Goal: Find contact information: Find contact information

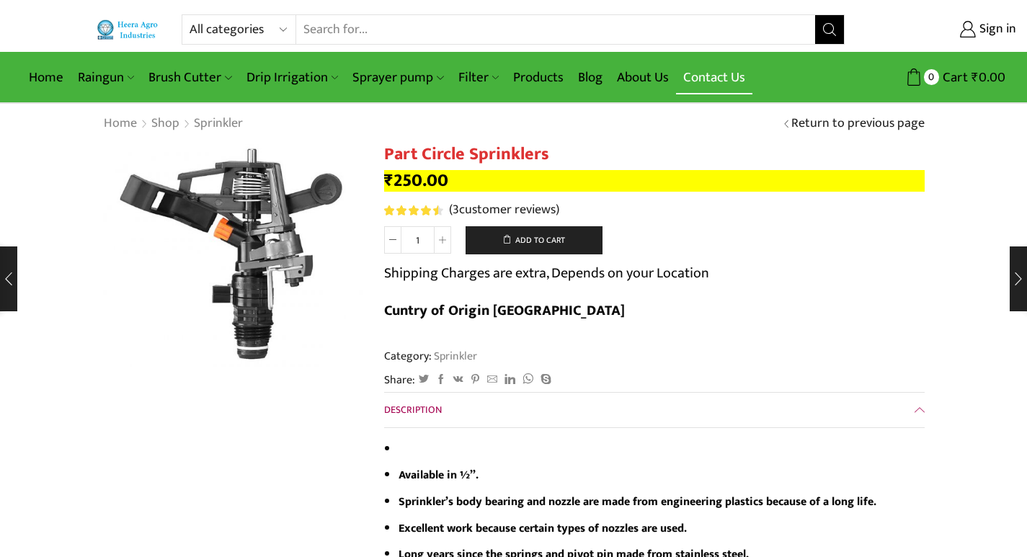
click at [690, 88] on link "Contact Us" at bounding box center [714, 78] width 76 height 34
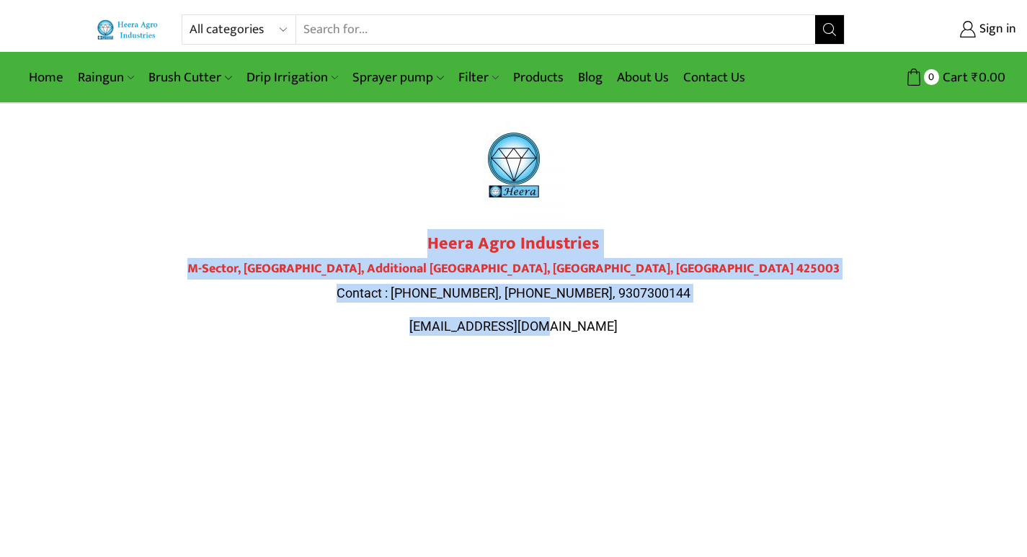
drag, startPoint x: 431, startPoint y: 244, endPoint x: 648, endPoint y: 334, distance: 234.6
click at [648, 334] on div "Heera Agro Industries M-Sector, [GEOGRAPHIC_DATA] Contact : [PHONE_NUMBER], [PH…" at bounding box center [513, 285] width 807 height 102
copy div "Heera Agro Industries M-Sector, [GEOGRAPHIC_DATA] Contact : [PHONE_NUMBER], [PH…"
